Goal: Task Accomplishment & Management: Manage account settings

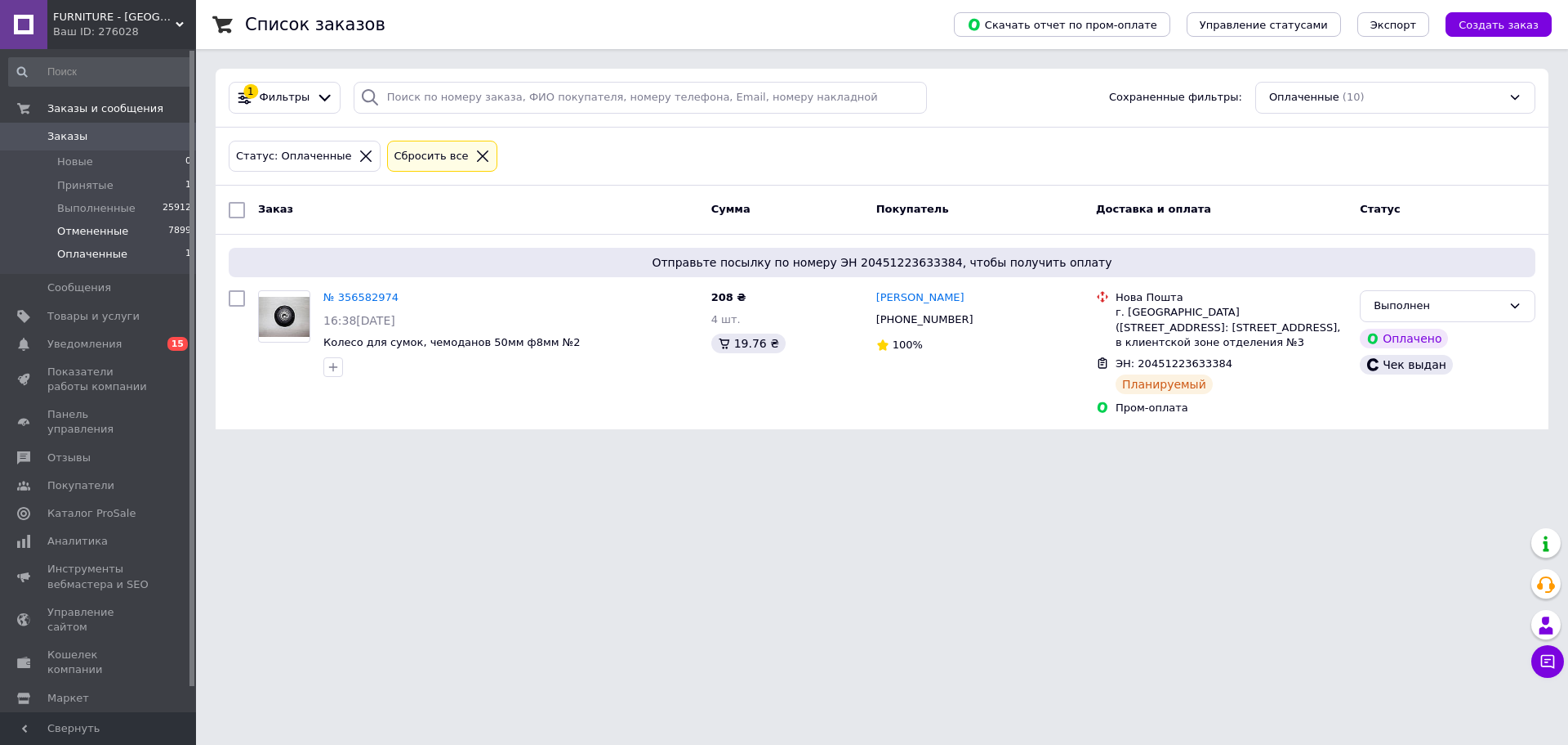
click at [115, 237] on span "Отмененные" at bounding box center [92, 230] width 71 height 14
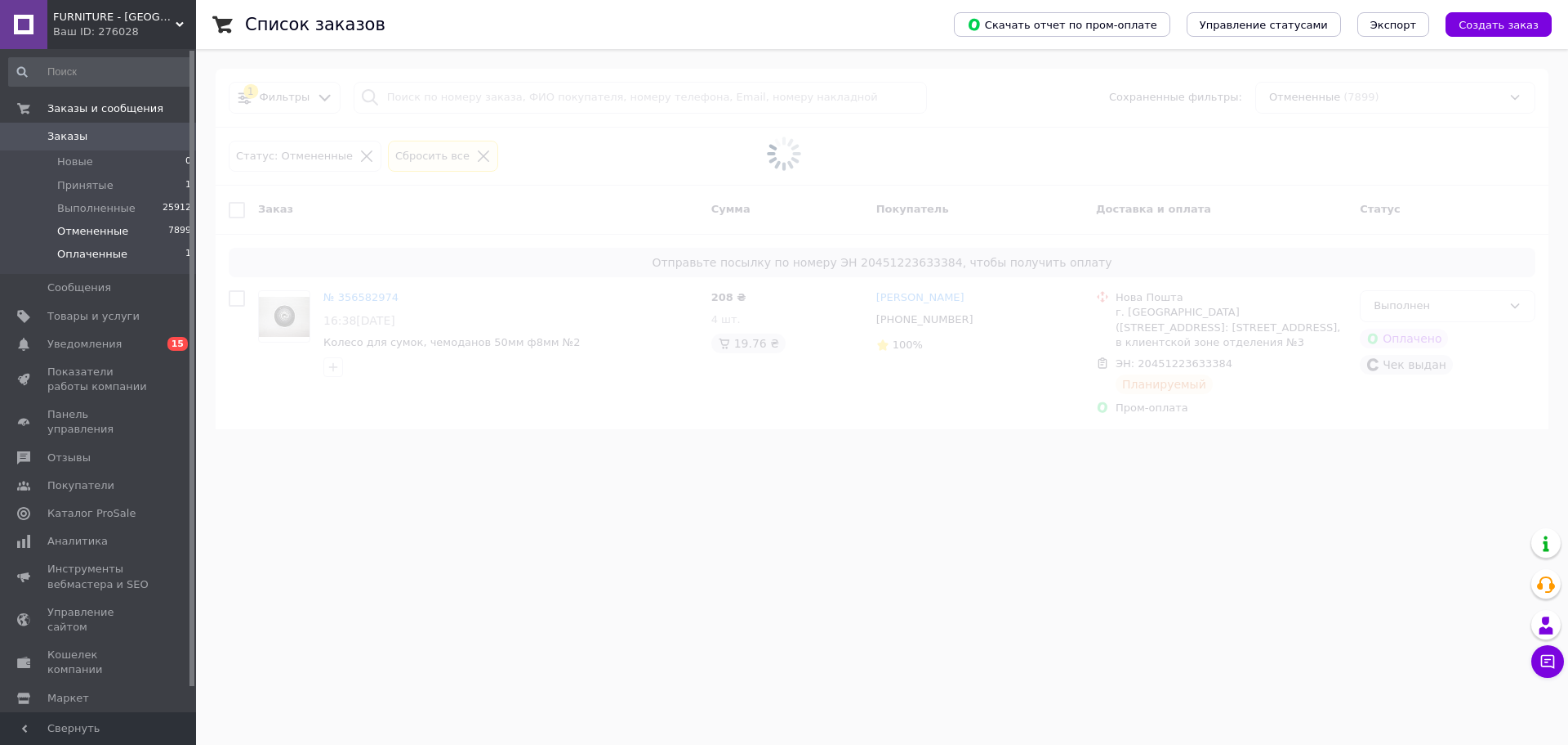
click at [163, 252] on li "Оплаченные 1" at bounding box center [100, 258] width 201 height 31
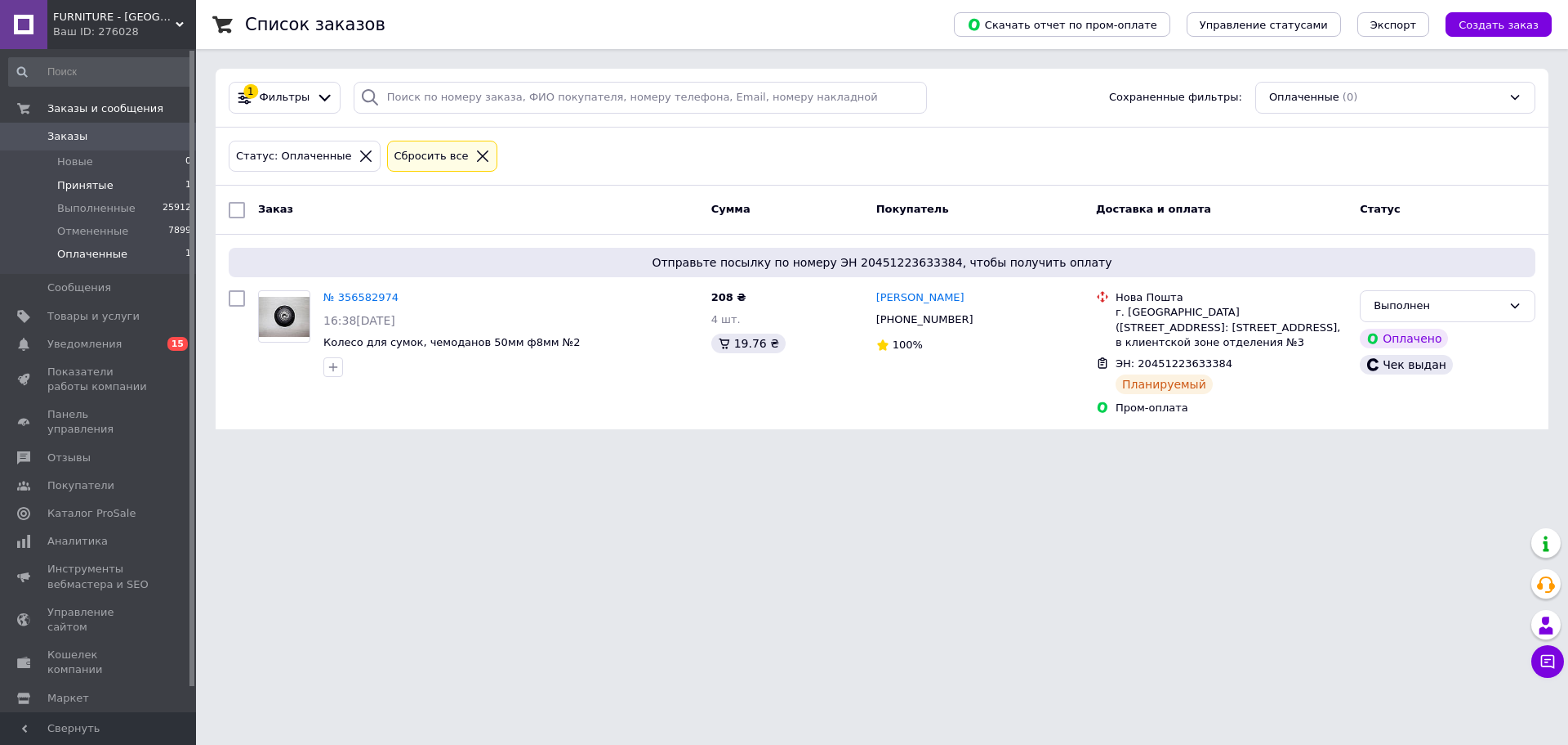
click at [97, 191] on span "Принятые" at bounding box center [85, 185] width 57 height 14
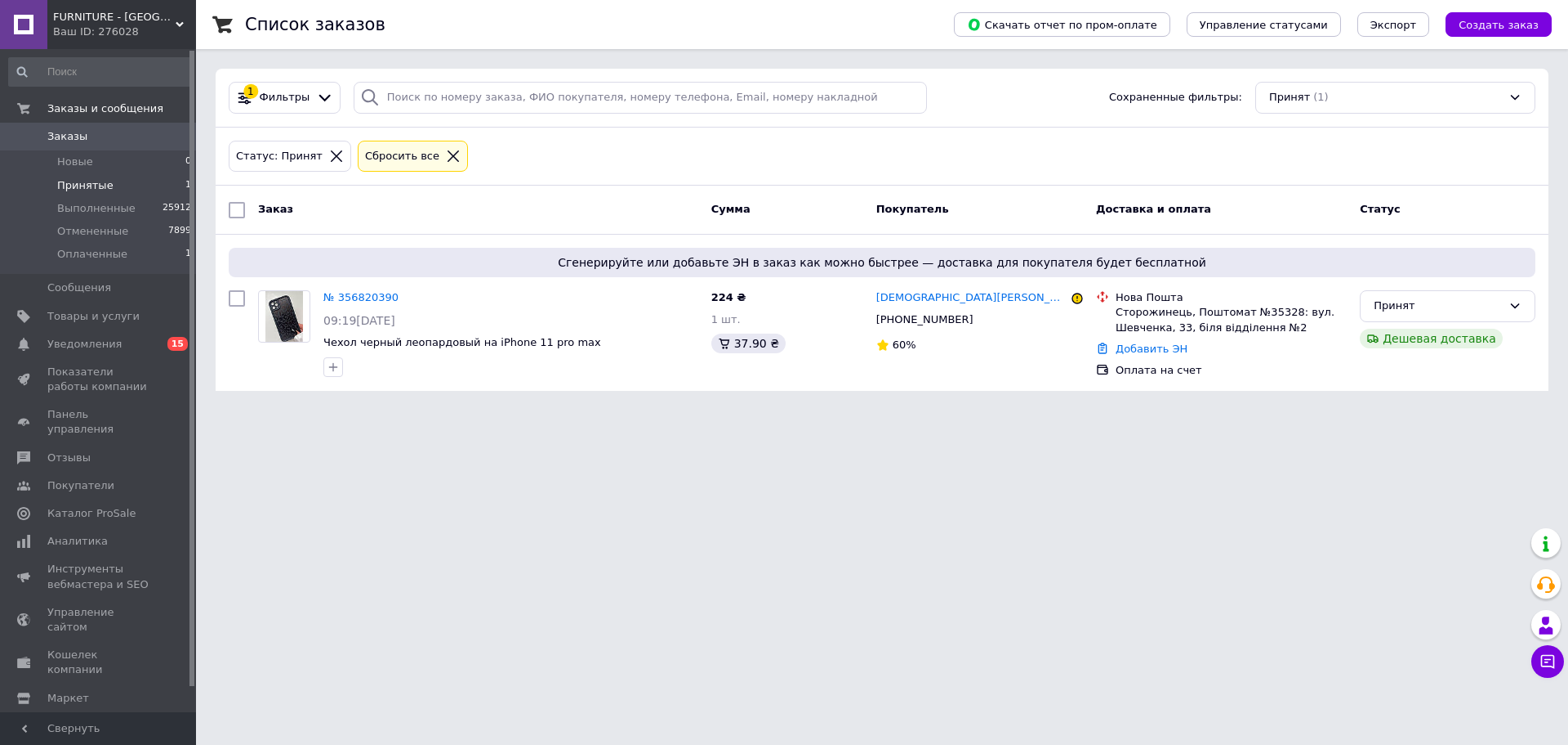
click at [173, 180] on li "Принятые 1" at bounding box center [100, 186] width 201 height 23
click at [167, 249] on li "Оплаченные 1" at bounding box center [100, 258] width 201 height 31
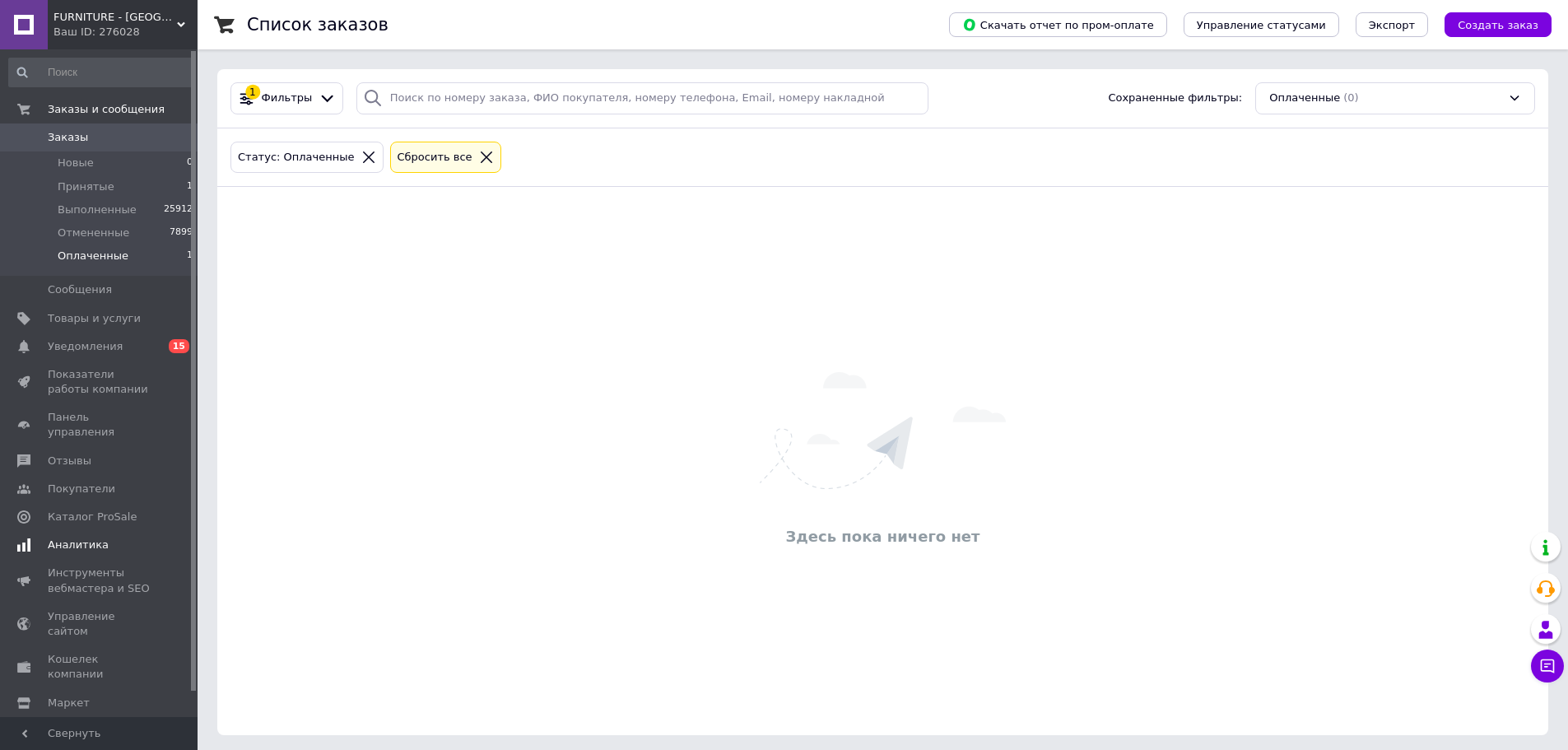
click at [177, 354] on link "Уведомления 0 15" at bounding box center [101, 346] width 203 height 28
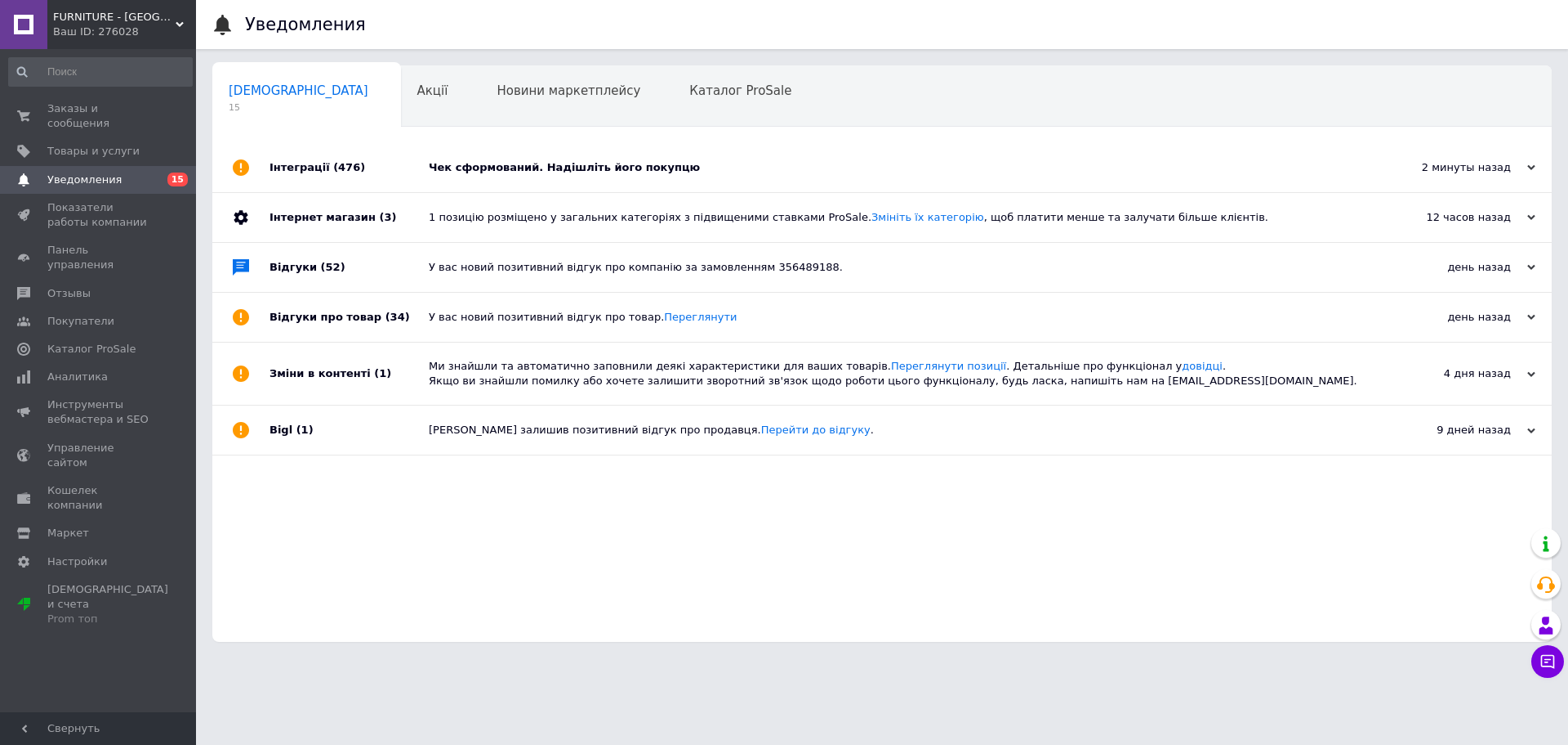
click at [514, 165] on div "Чек сформований. Надішліть його покупцю" at bounding box center [901, 167] width 944 height 14
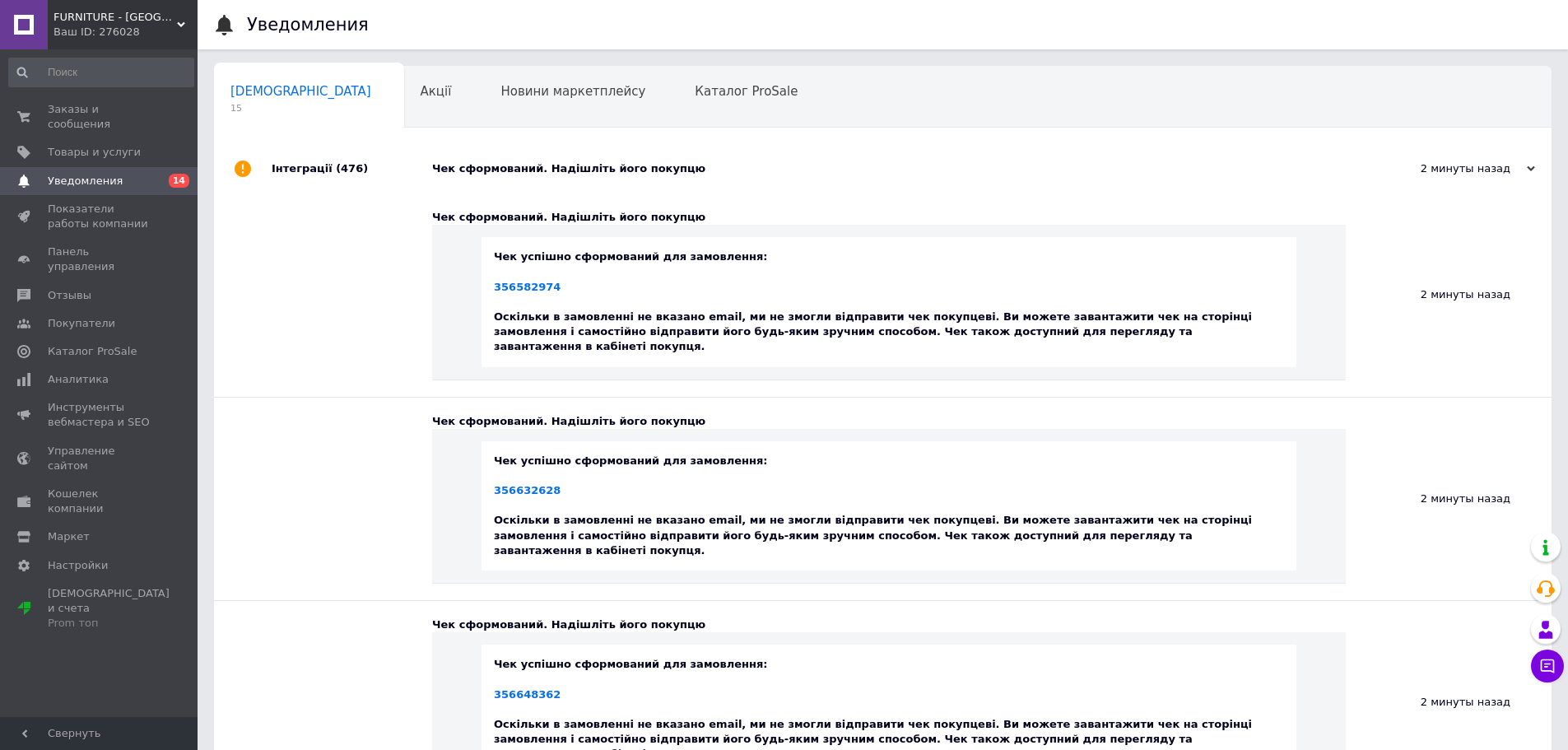
click at [513, 170] on div "Чек сформований. Надішліть його покупцю" at bounding box center [900, 168] width 938 height 15
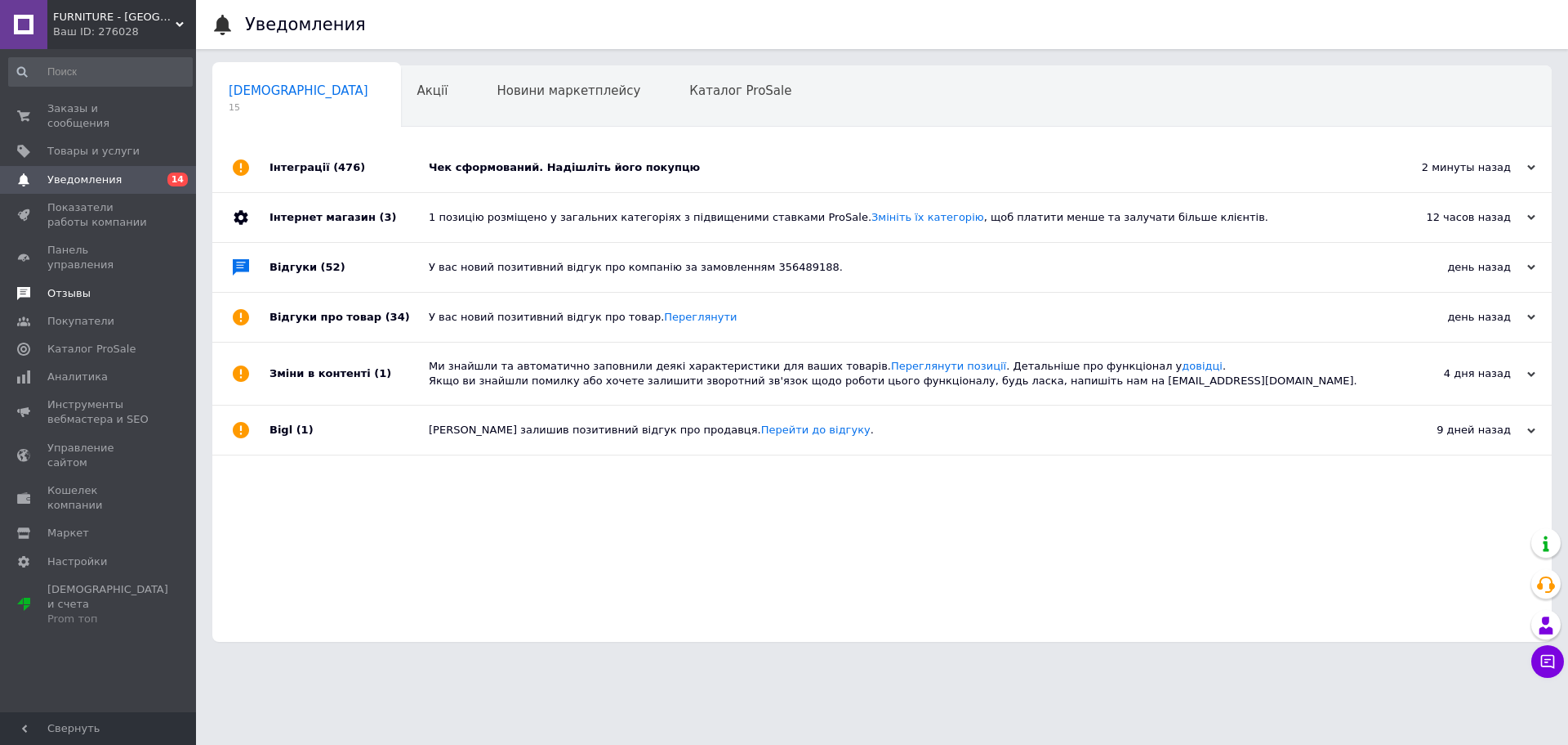
click at [94, 286] on span "Отзывы" at bounding box center [99, 293] width 104 height 14
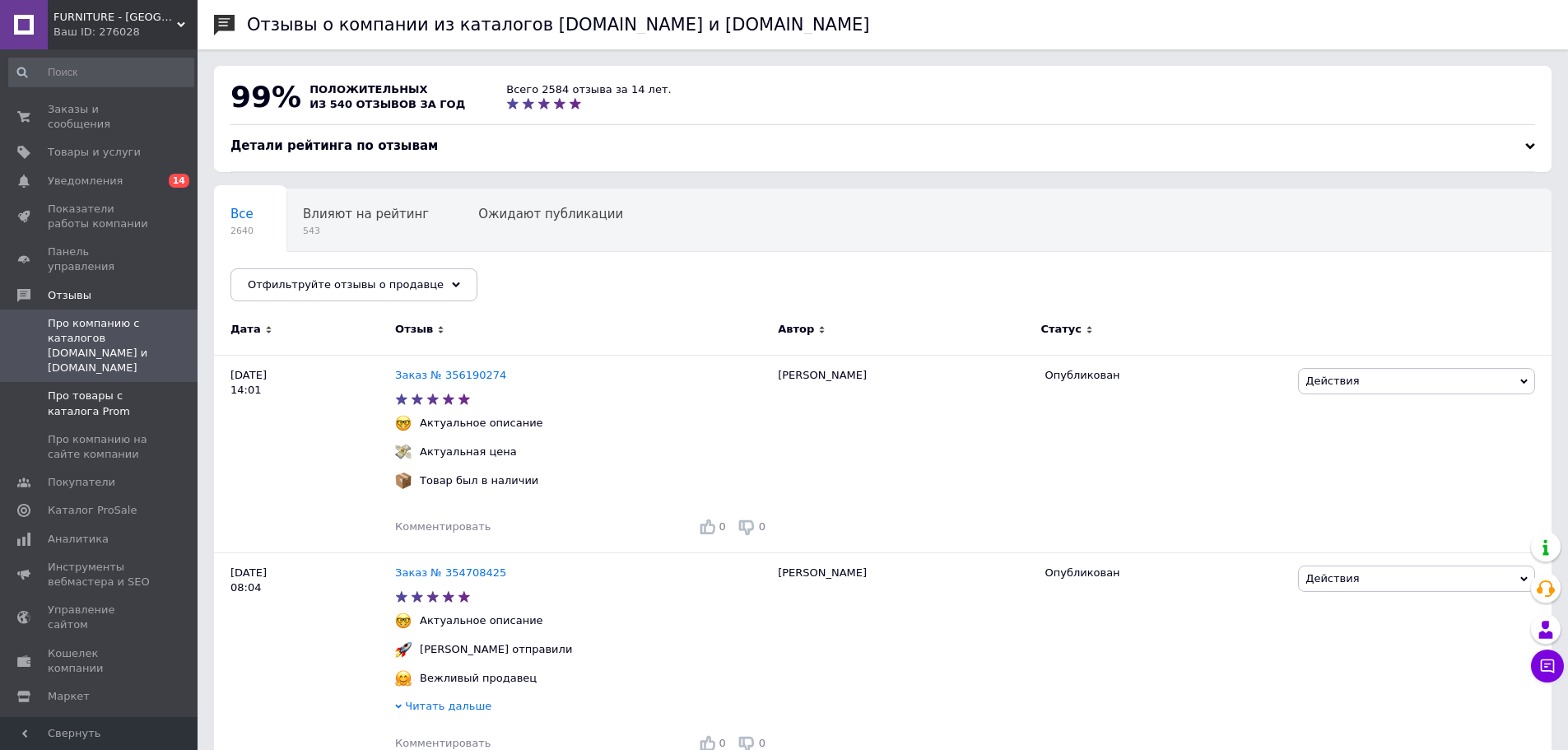
click at [108, 388] on span "Про товары с каталога Prom" at bounding box center [100, 403] width 105 height 30
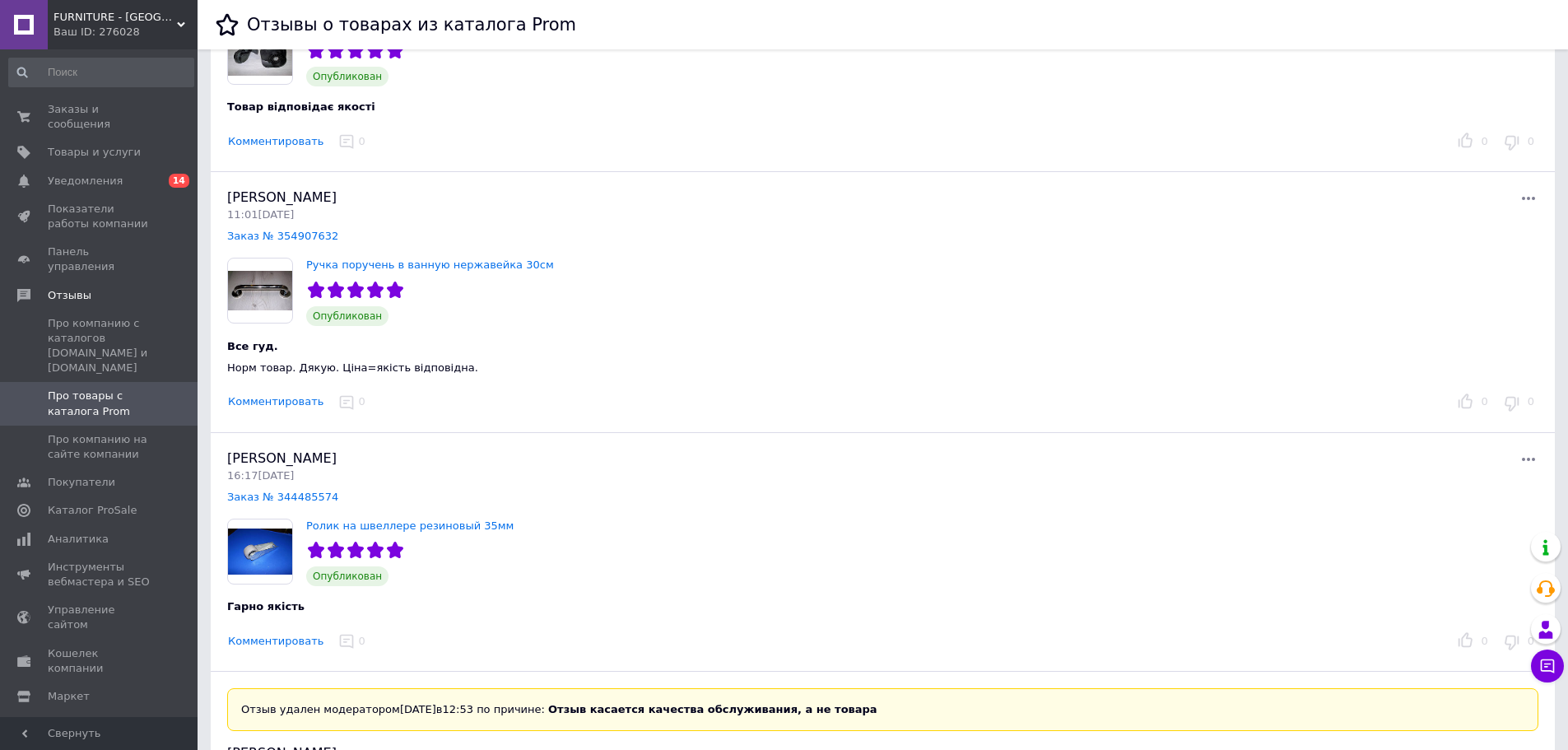
scroll to position [2139, 0]
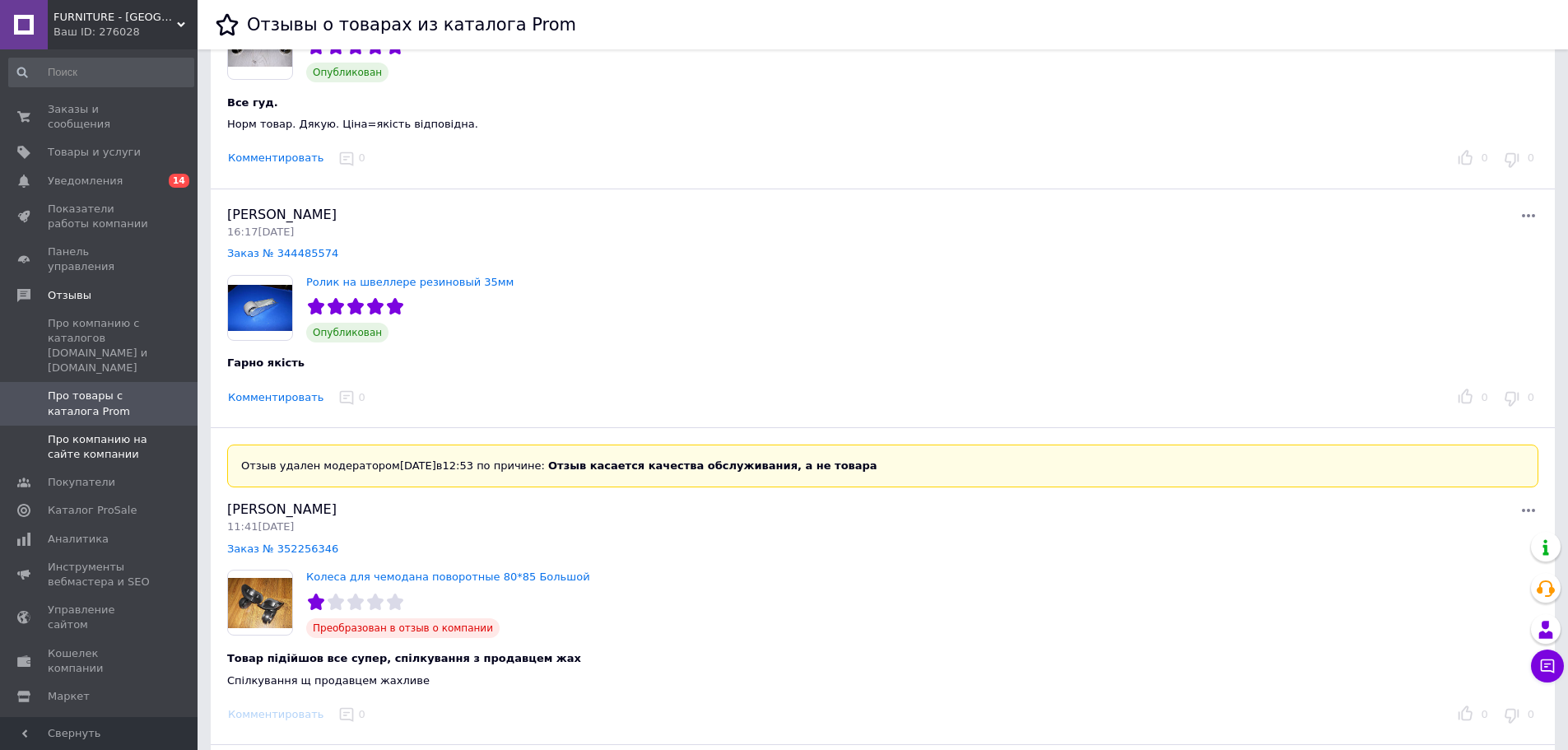
click at [99, 432] on span "Про компанию на сайте компании" at bounding box center [100, 446] width 105 height 30
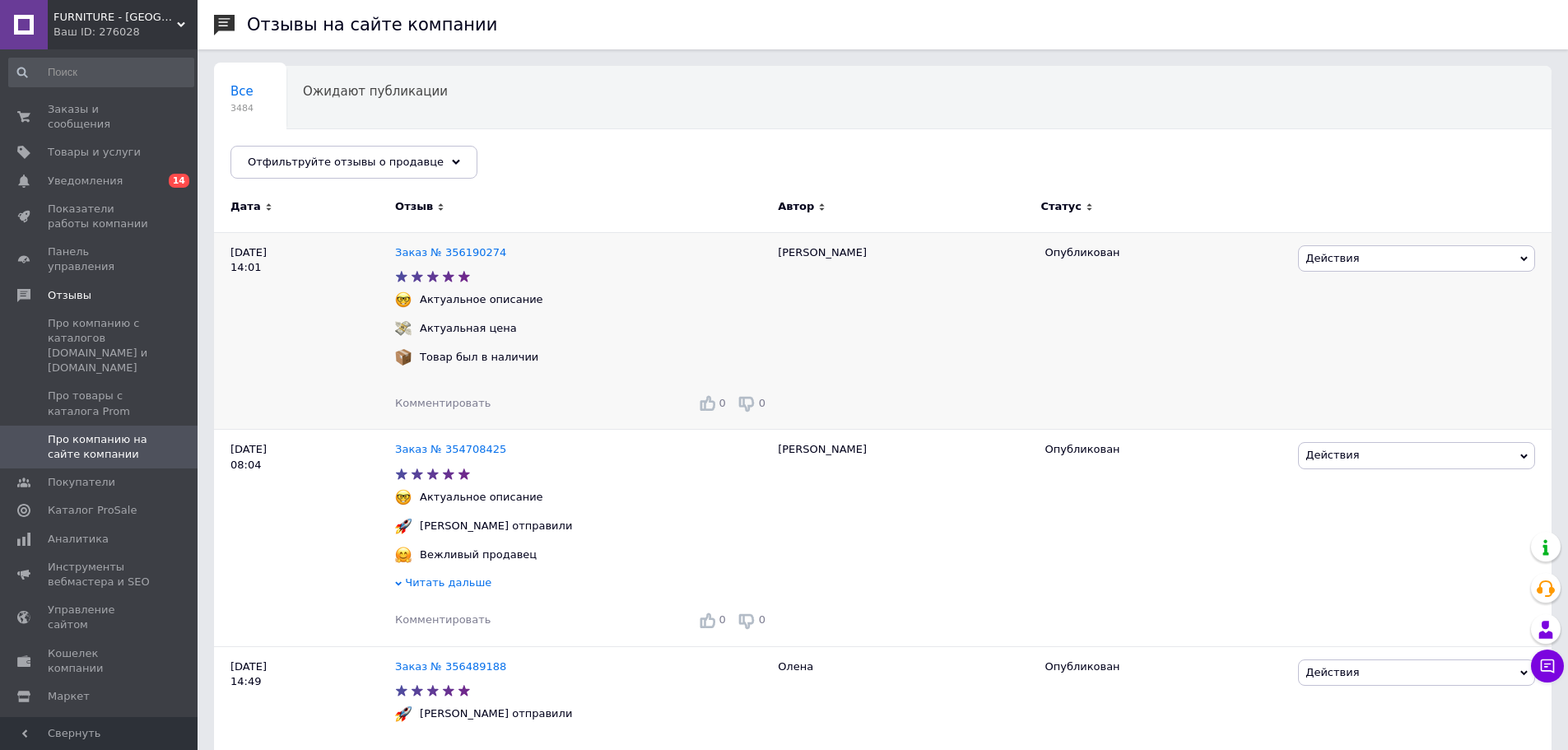
scroll to position [411, 0]
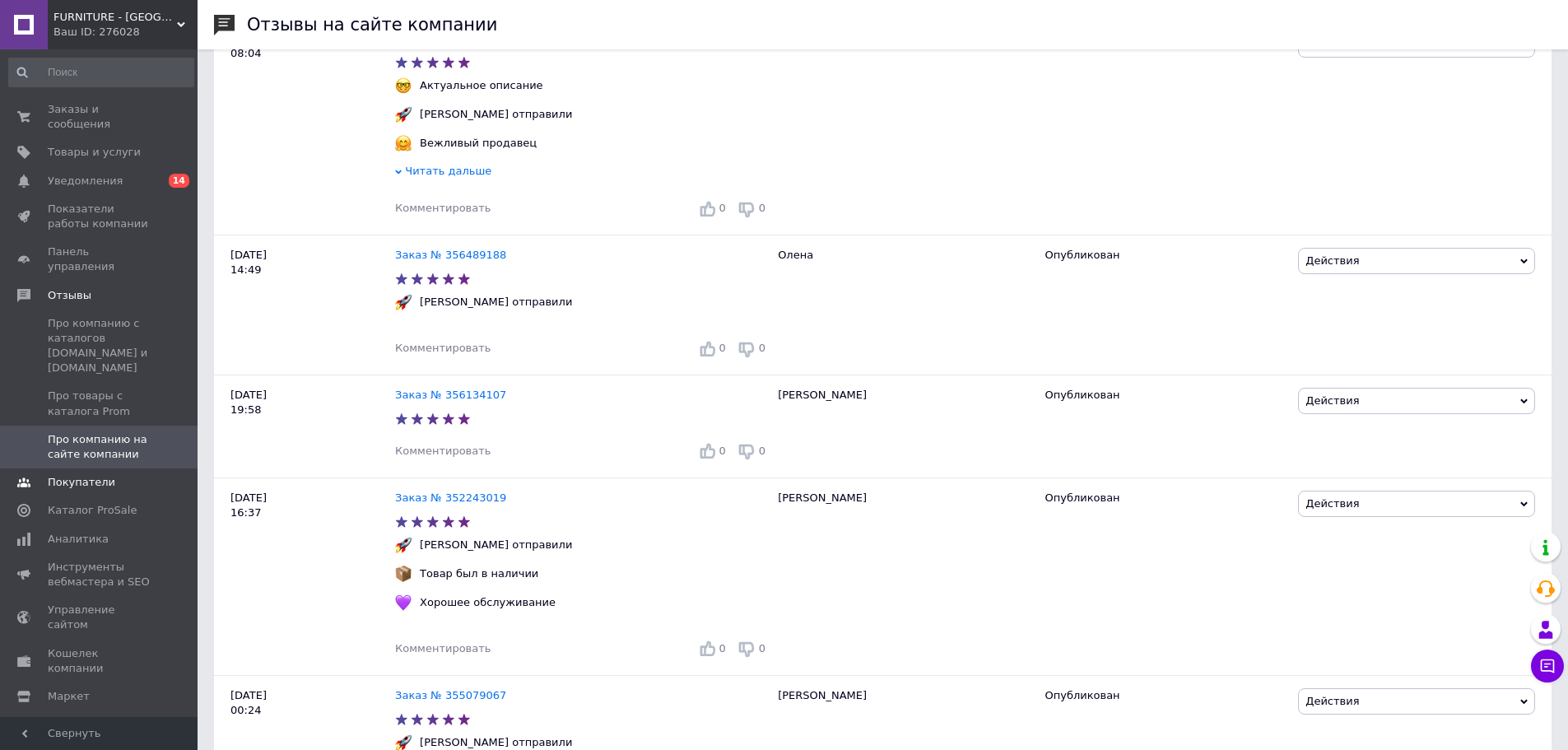
click at [117, 474] on span "Покупатели" at bounding box center [100, 481] width 105 height 15
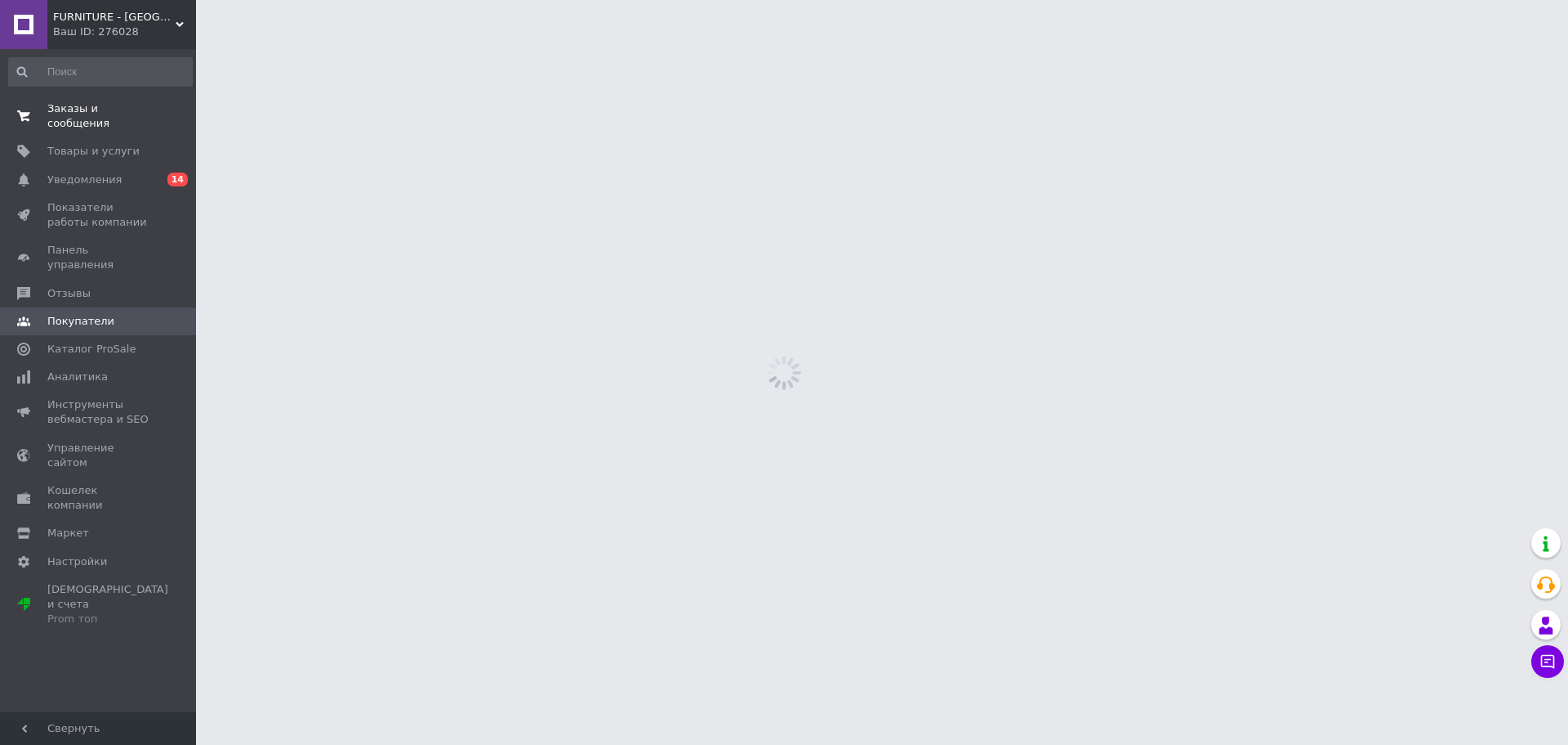
click at [130, 115] on span "Заказы и сообщения" at bounding box center [99, 116] width 104 height 30
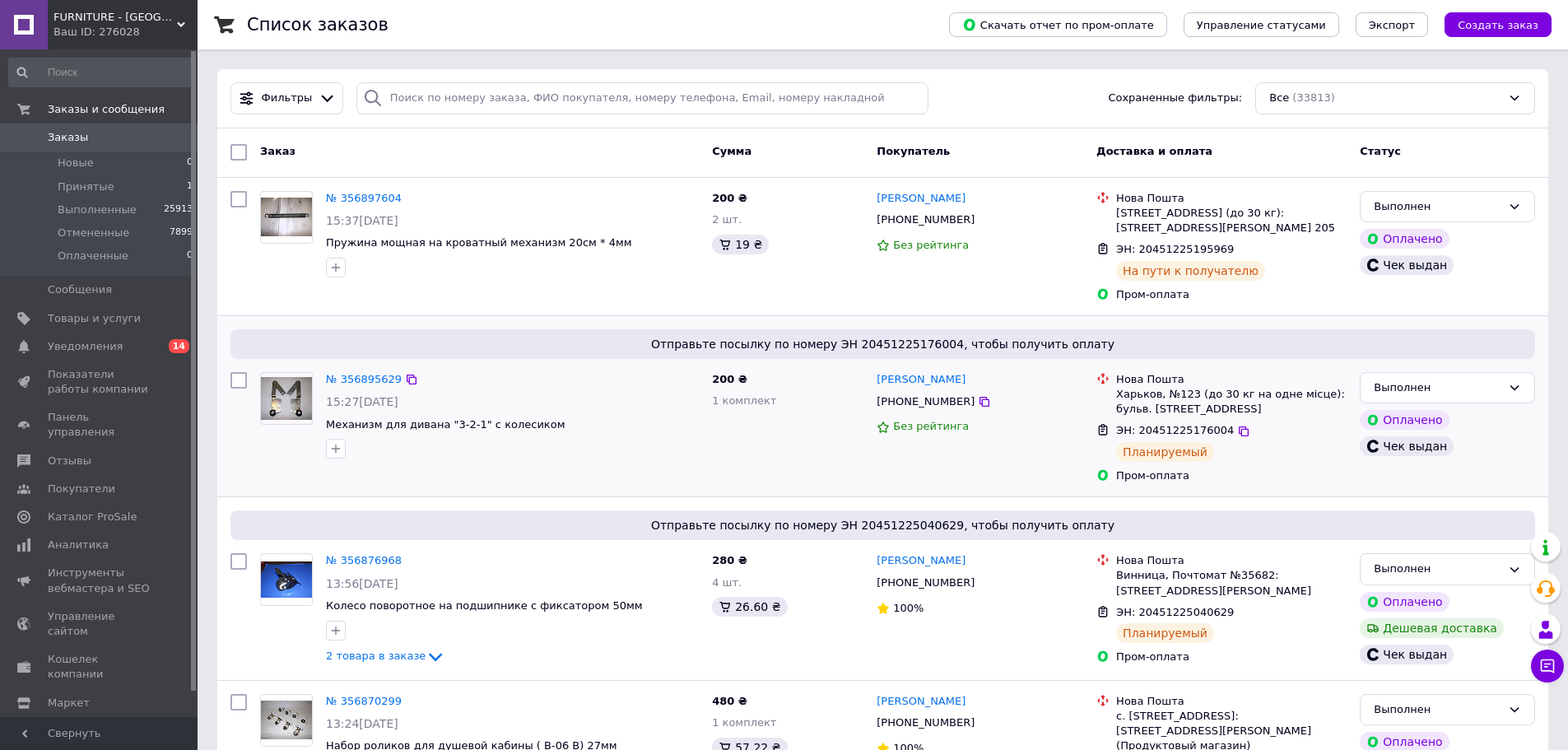
scroll to position [658, 0]
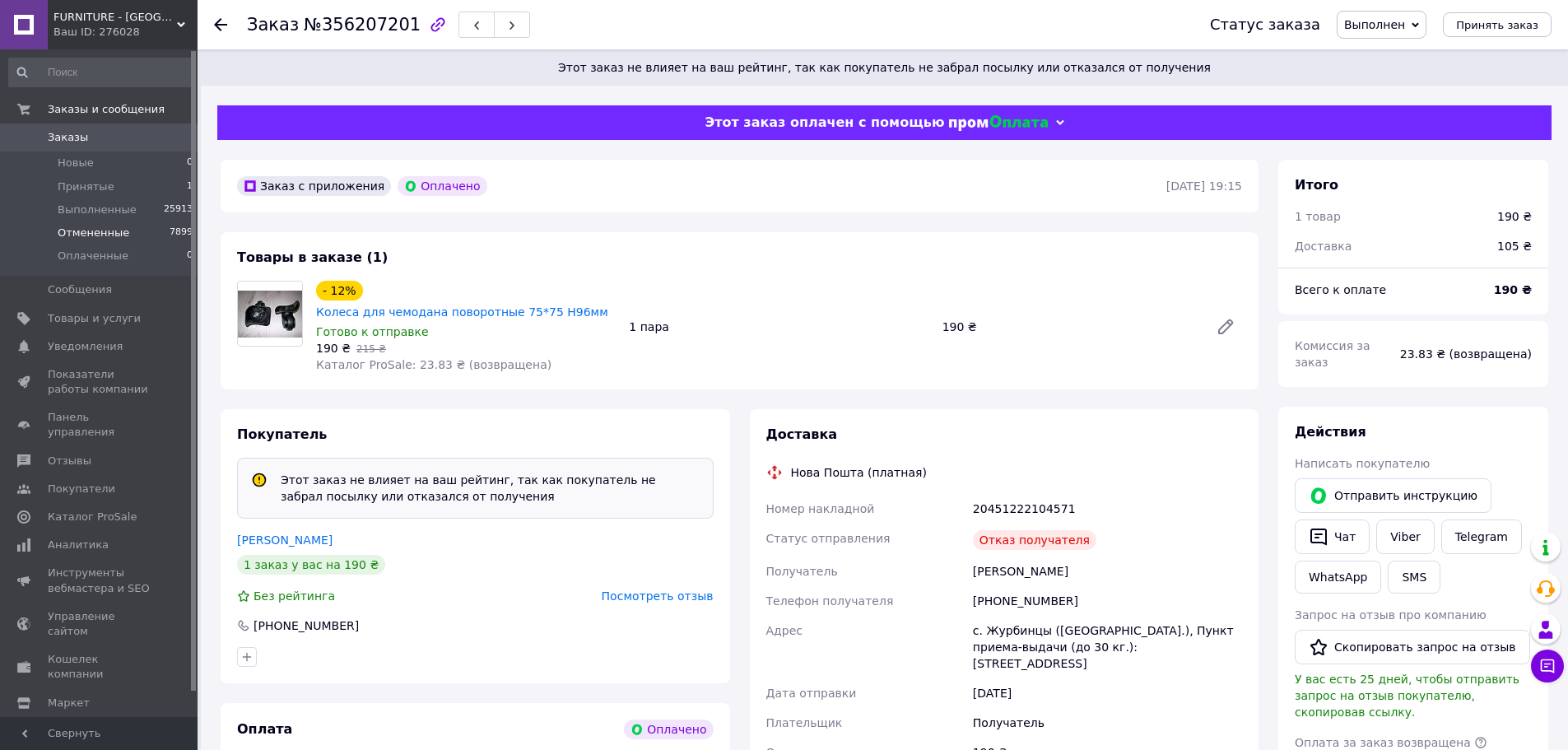
click at [119, 238] on span "Отмененные" at bounding box center [93, 232] width 72 height 15
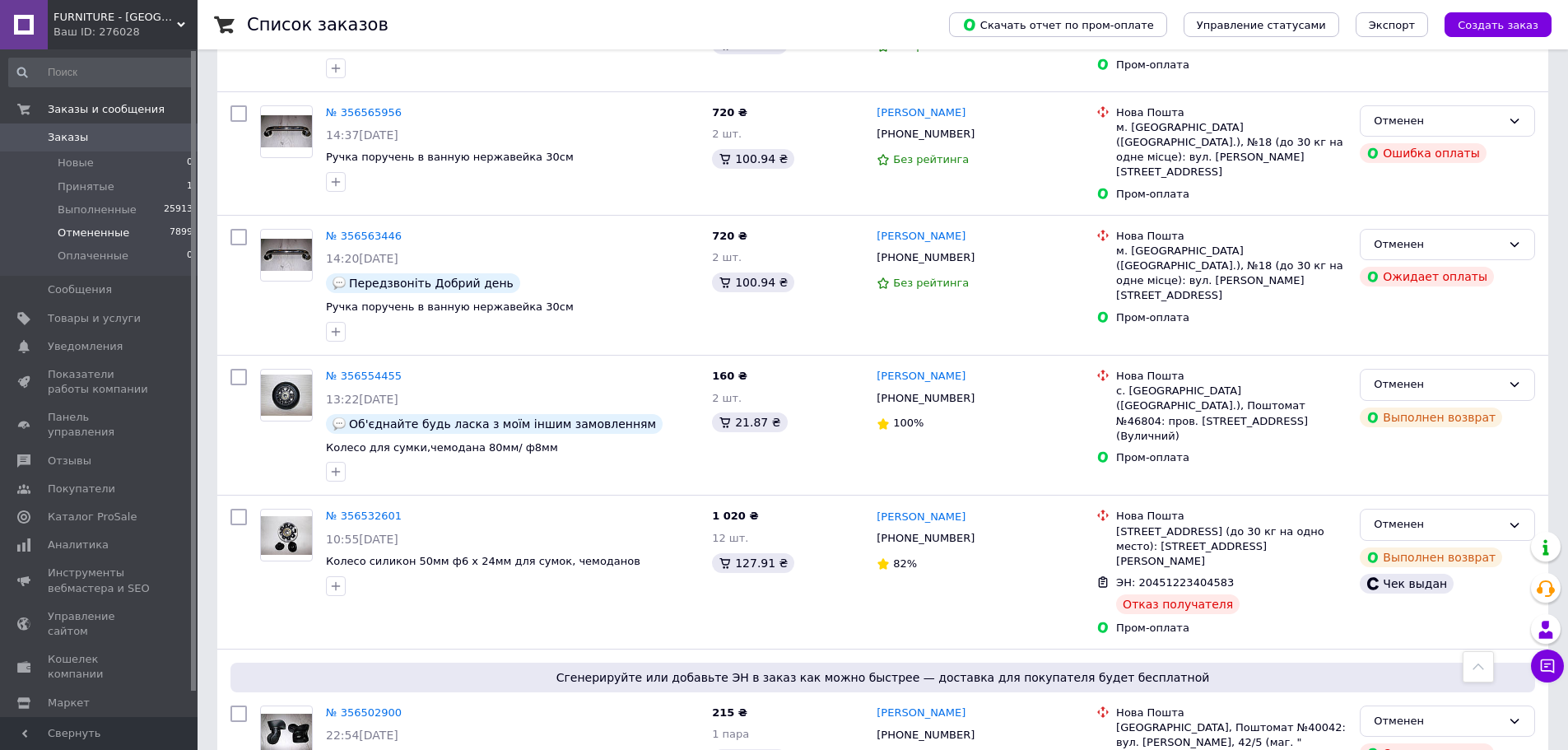
scroll to position [905, 0]
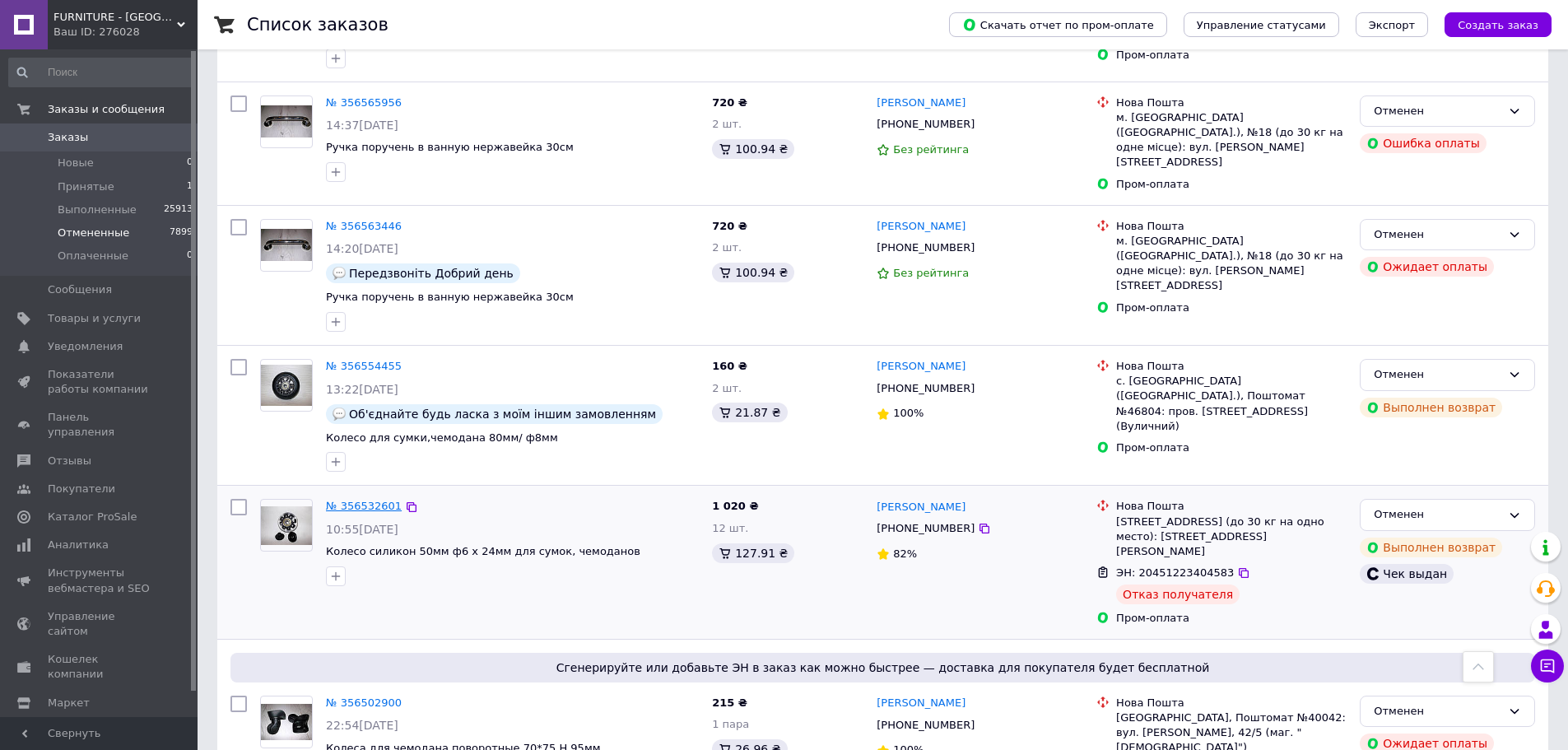
click at [344, 500] on link "№ 356532601" at bounding box center [364, 505] width 76 height 13
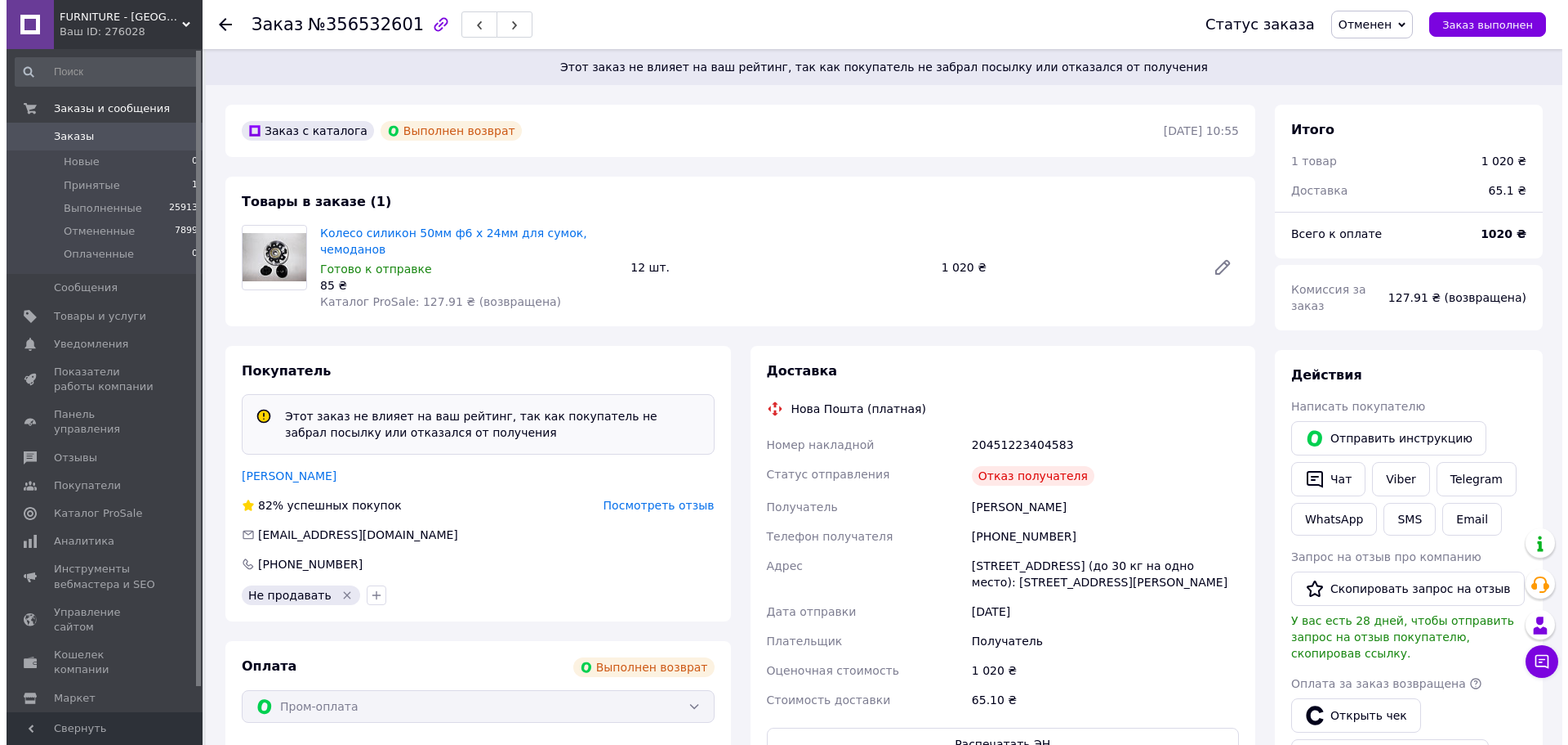
scroll to position [134, 0]
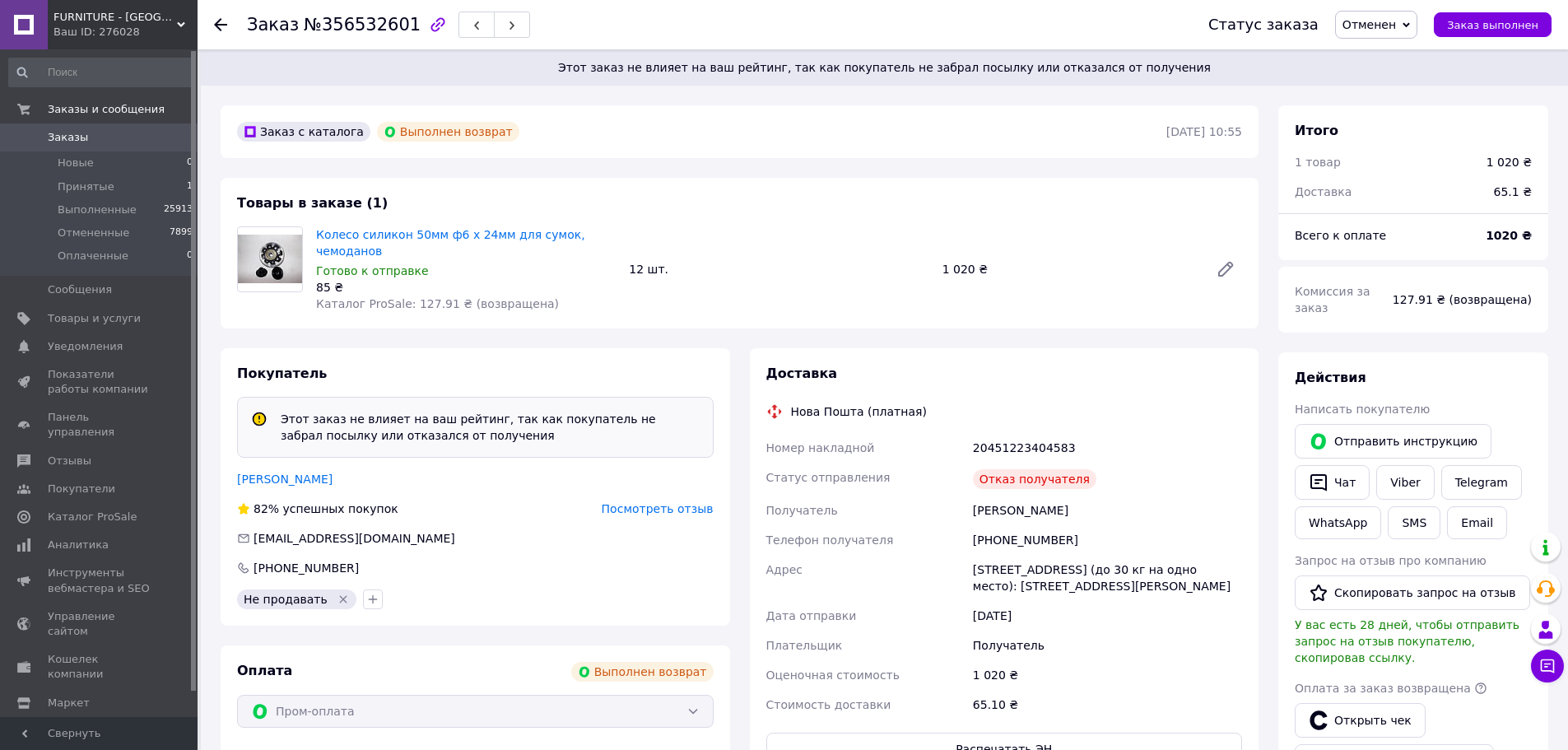
click at [691, 502] on span "Посмотреть отзыв" at bounding box center [657, 508] width 112 height 14
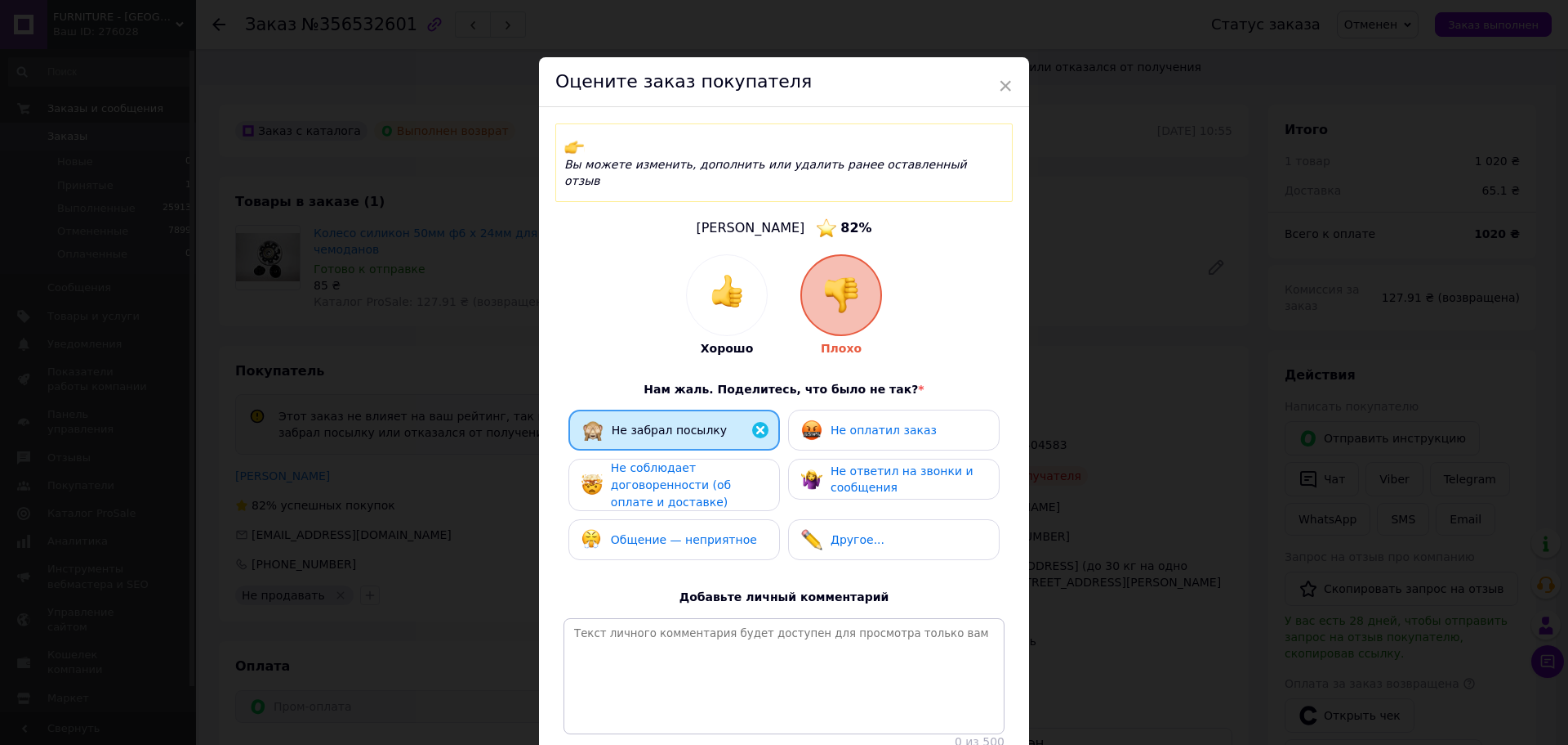
click at [707, 461] on span "Не соблюдает договоренности (об оплате и доставке)" at bounding box center [670, 484] width 120 height 46
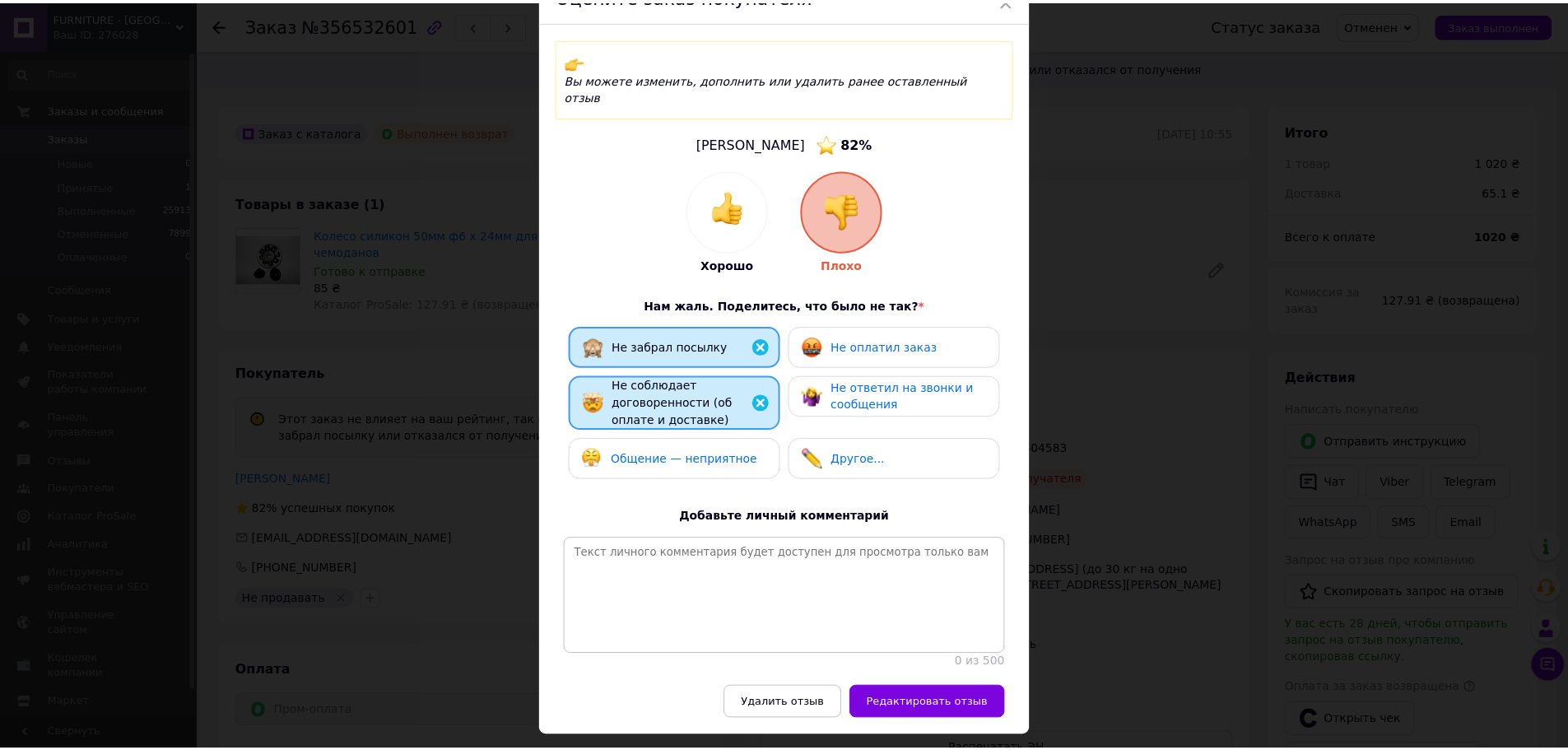
scroll to position [109, 0]
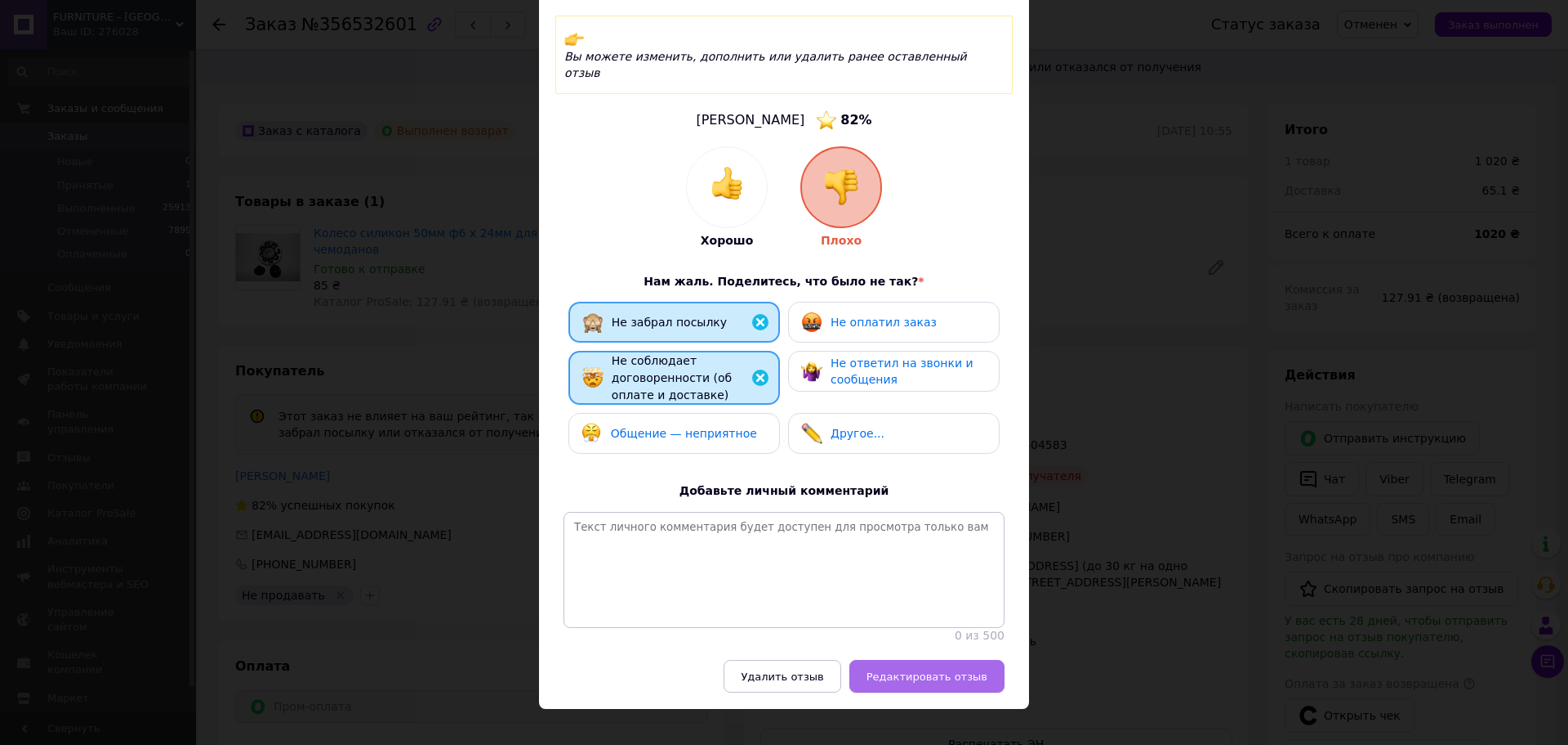
click at [897, 670] on span "Редактировать отзыв" at bounding box center [928, 676] width 121 height 13
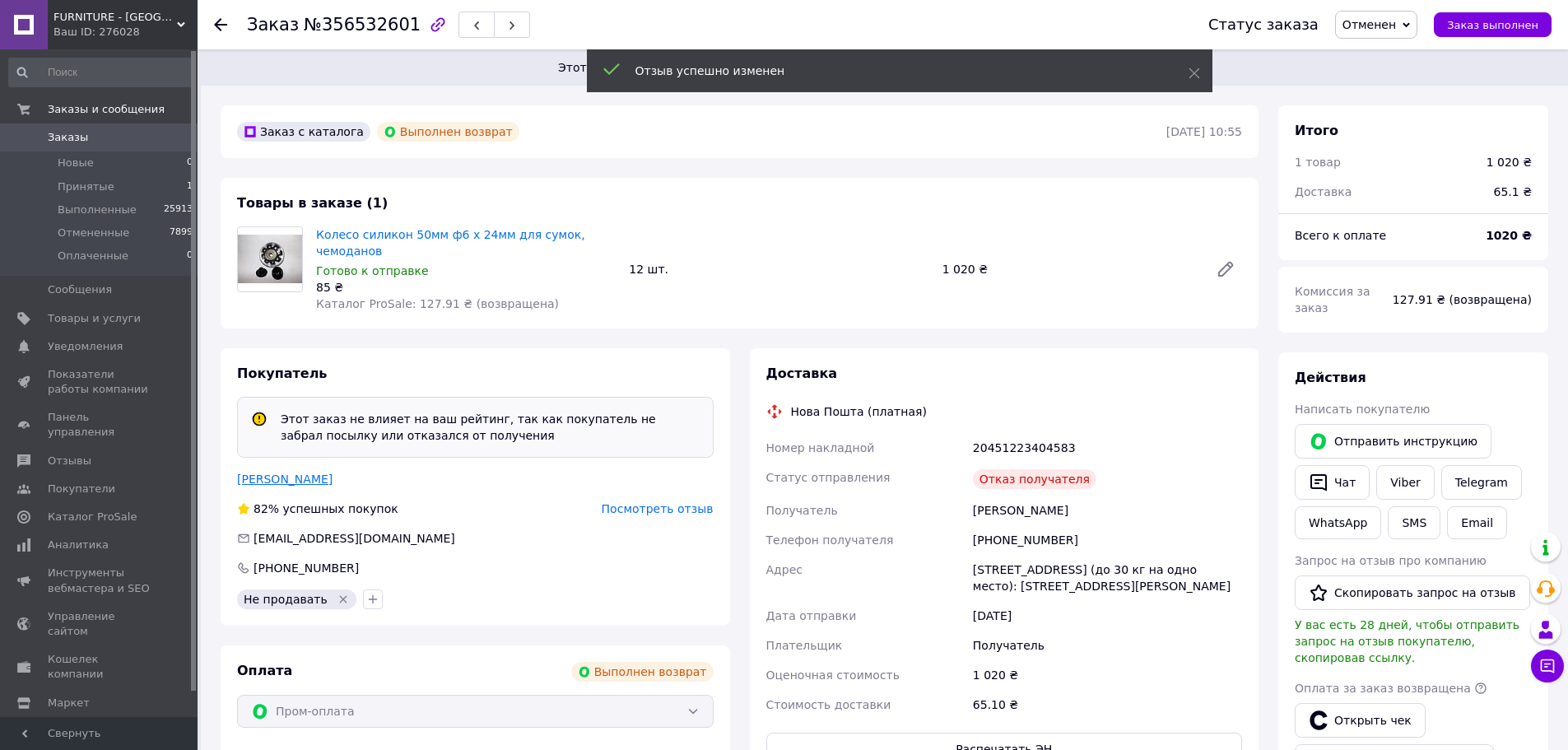
click at [266, 473] on link "[PERSON_NAME]" at bounding box center [284, 479] width 95 height 14
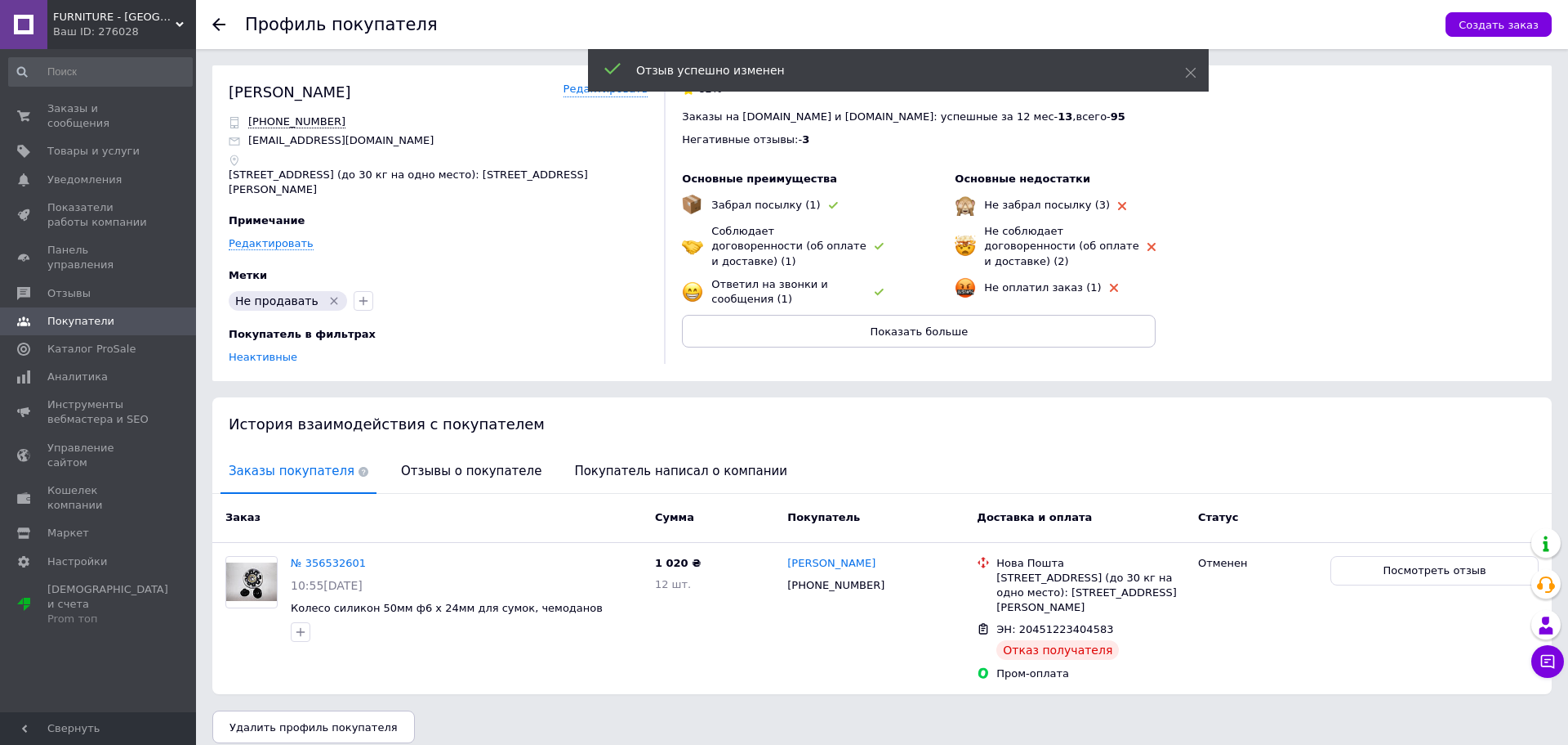
click at [393, 479] on div "Отзывы о покупателе" at bounding box center [471, 471] width 157 height 43
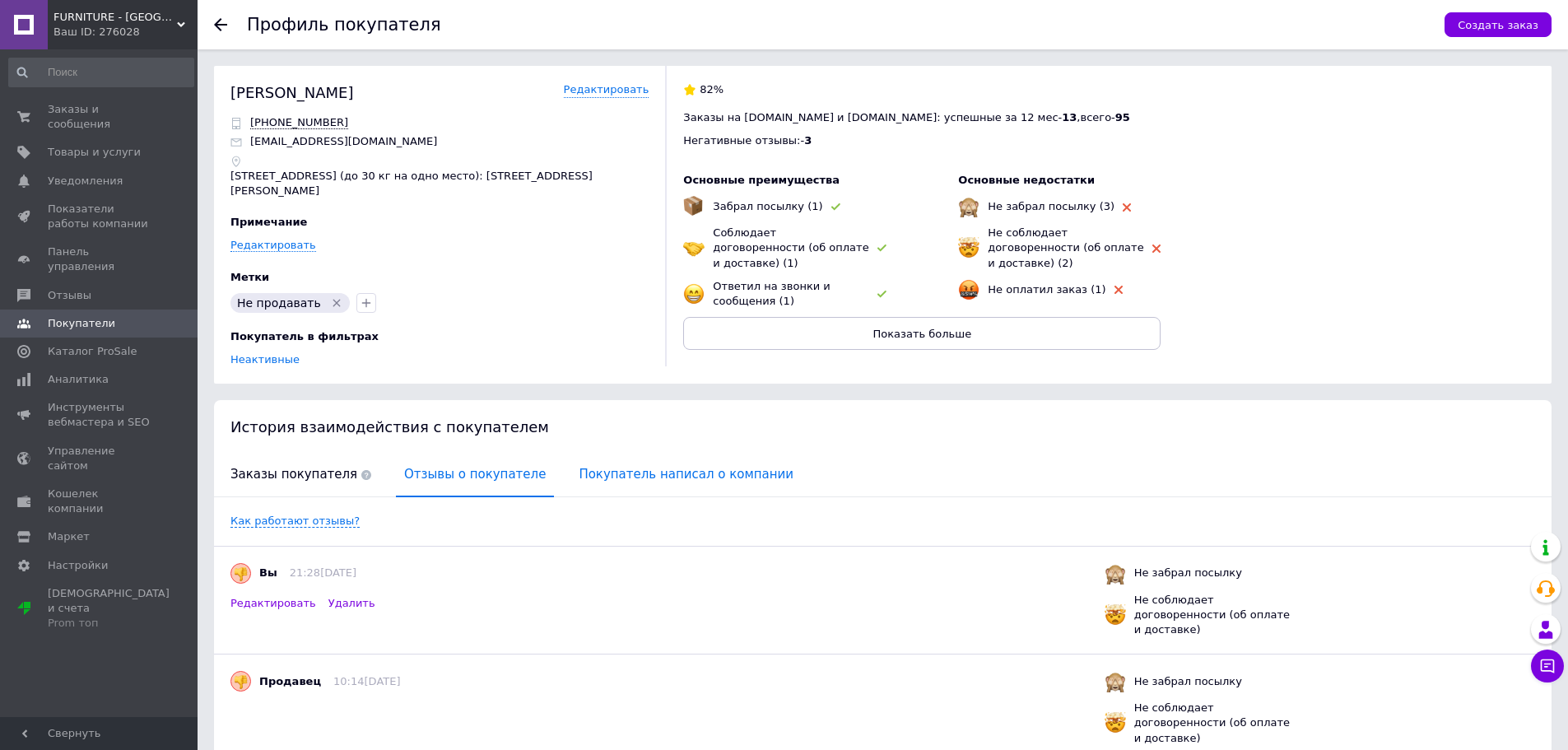
click at [615, 453] on span "Покупатель написал о компании" at bounding box center [686, 473] width 231 height 42
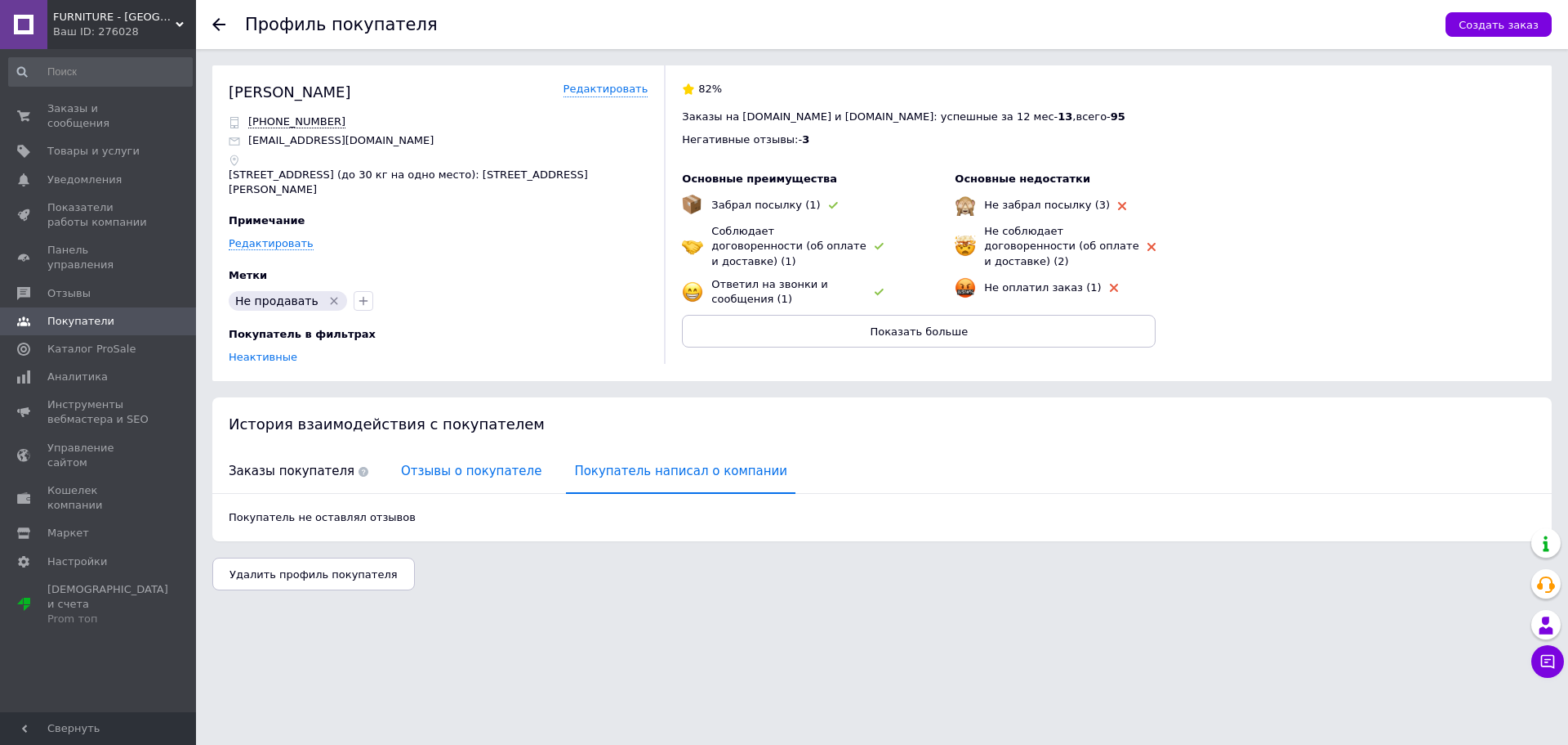
click at [439, 450] on span "Отзывы о покупателе" at bounding box center [471, 470] width 157 height 41
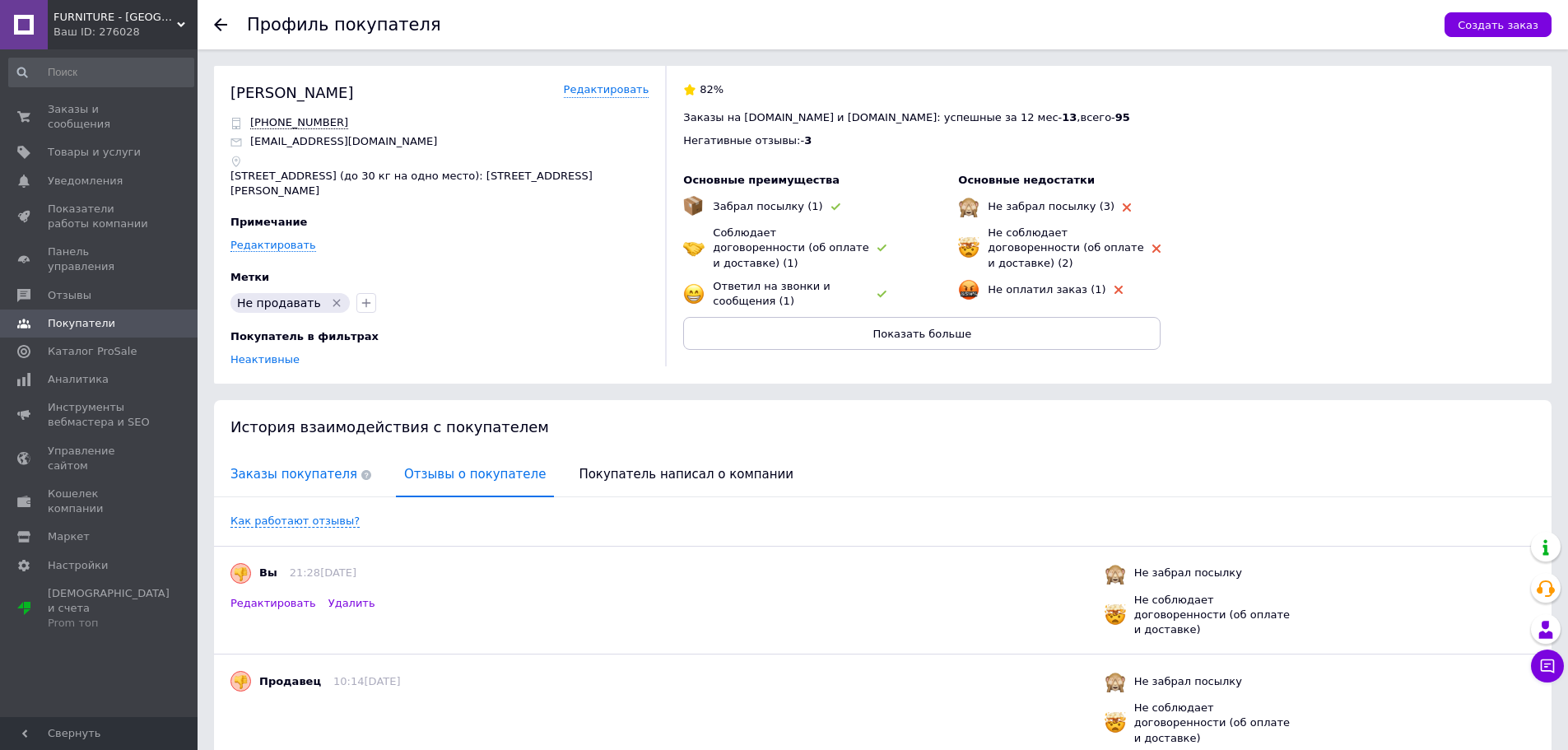
click at [295, 454] on span "Заказы покупателя" at bounding box center [301, 473] width 157 height 42
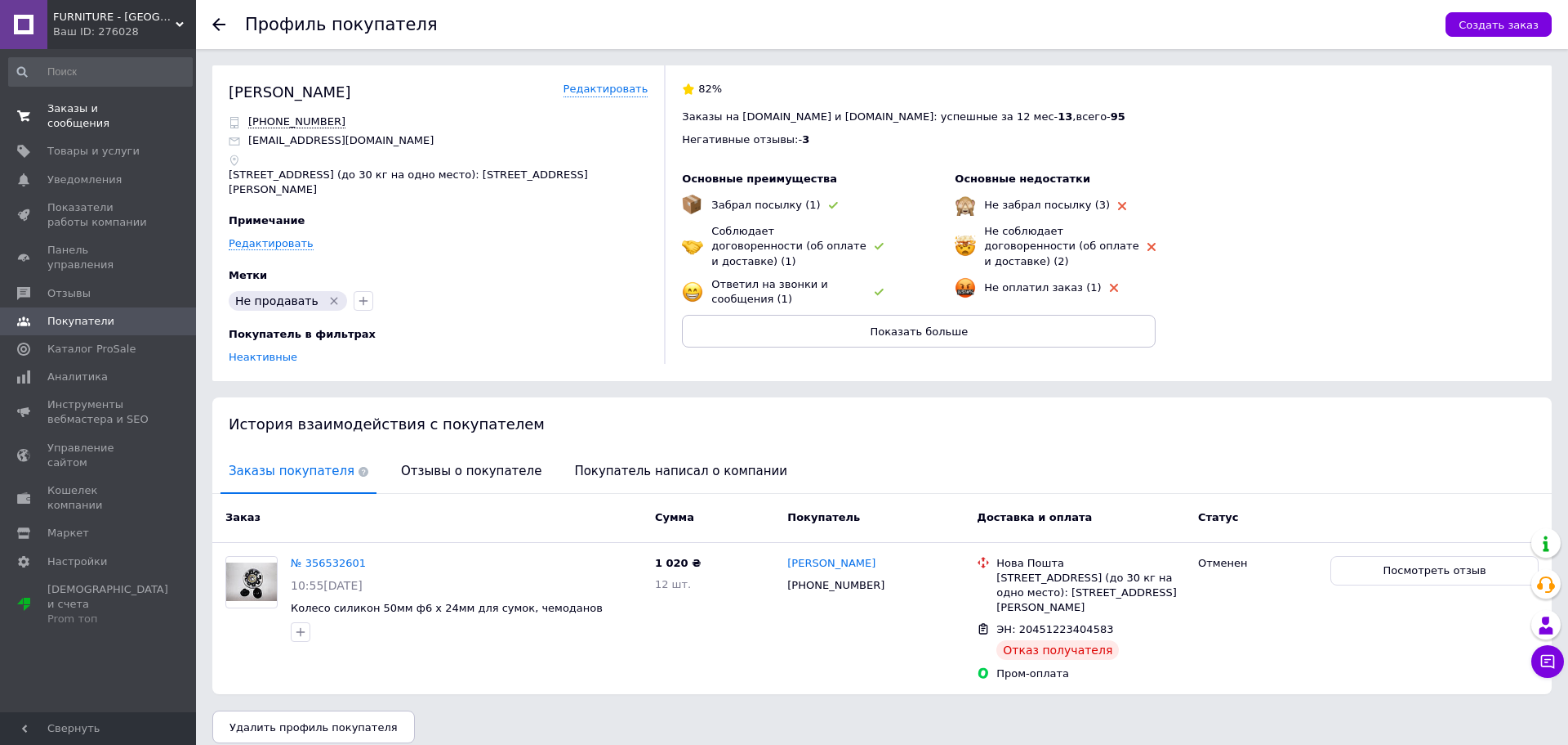
click at [116, 109] on span "Заказы и сообщения" at bounding box center [99, 116] width 104 height 30
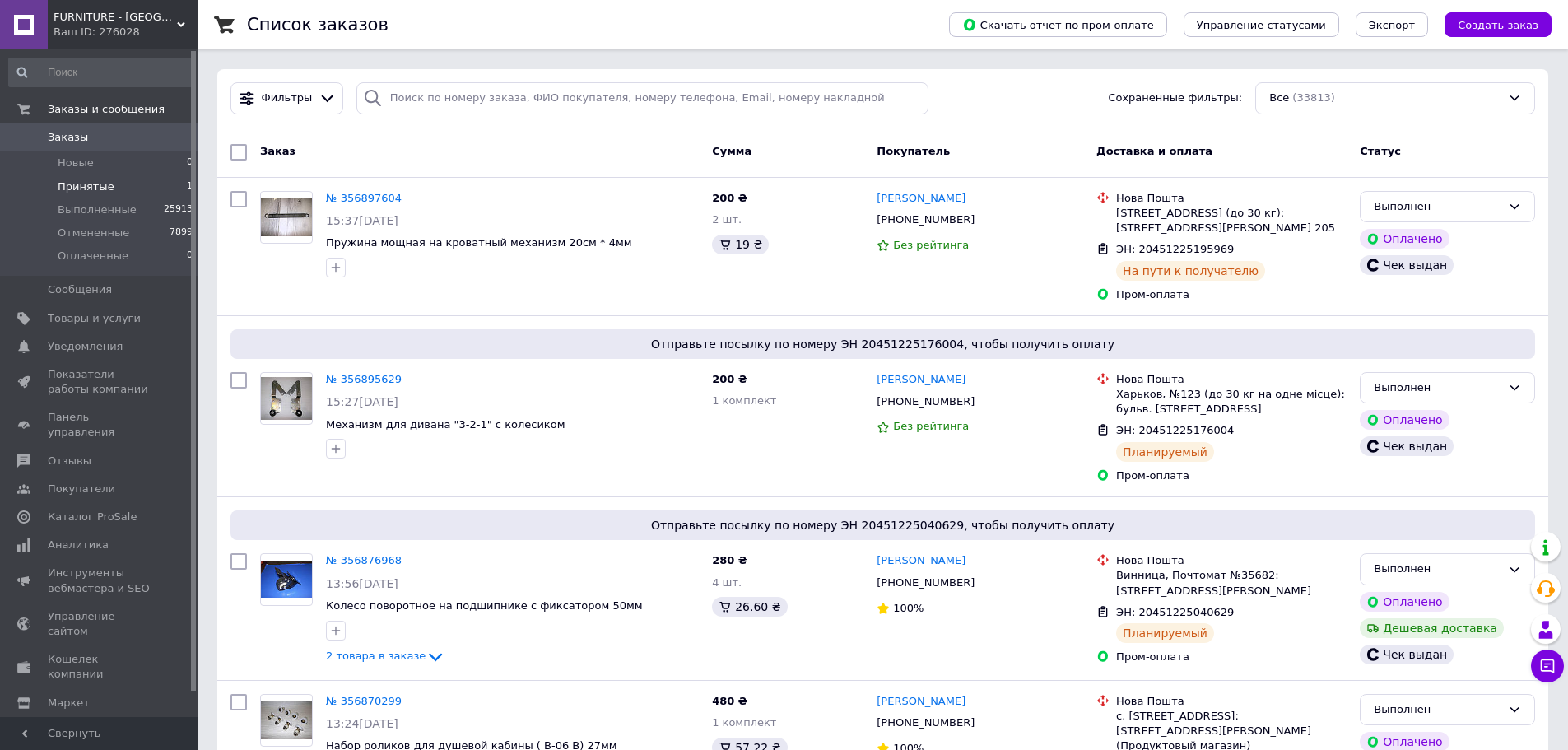
click at [155, 189] on li "Принятые 1" at bounding box center [101, 187] width 203 height 23
click at [154, 186] on li "Принятые 1" at bounding box center [101, 187] width 203 height 23
